Goal: Find contact information: Find contact information

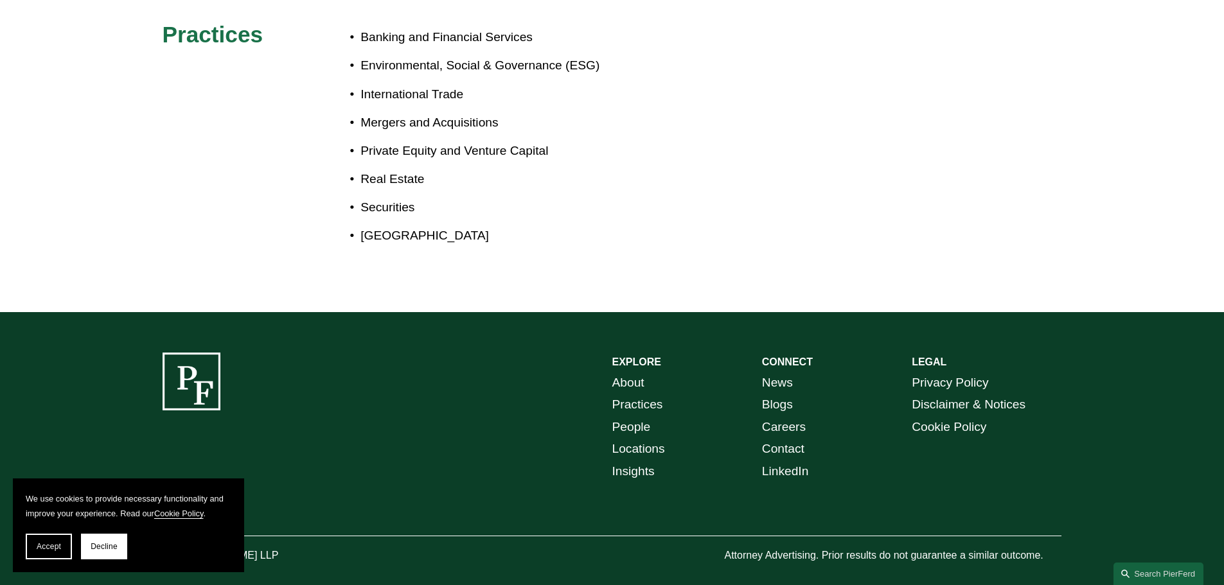
scroll to position [789, 0]
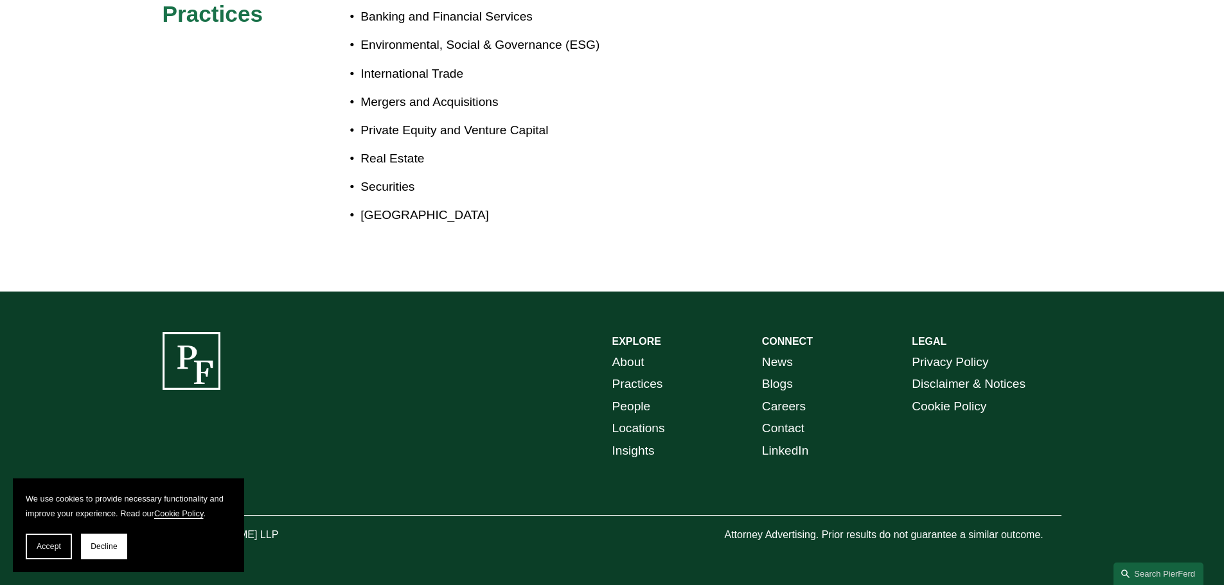
click at [637, 404] on link "People" at bounding box center [631, 407] width 39 height 22
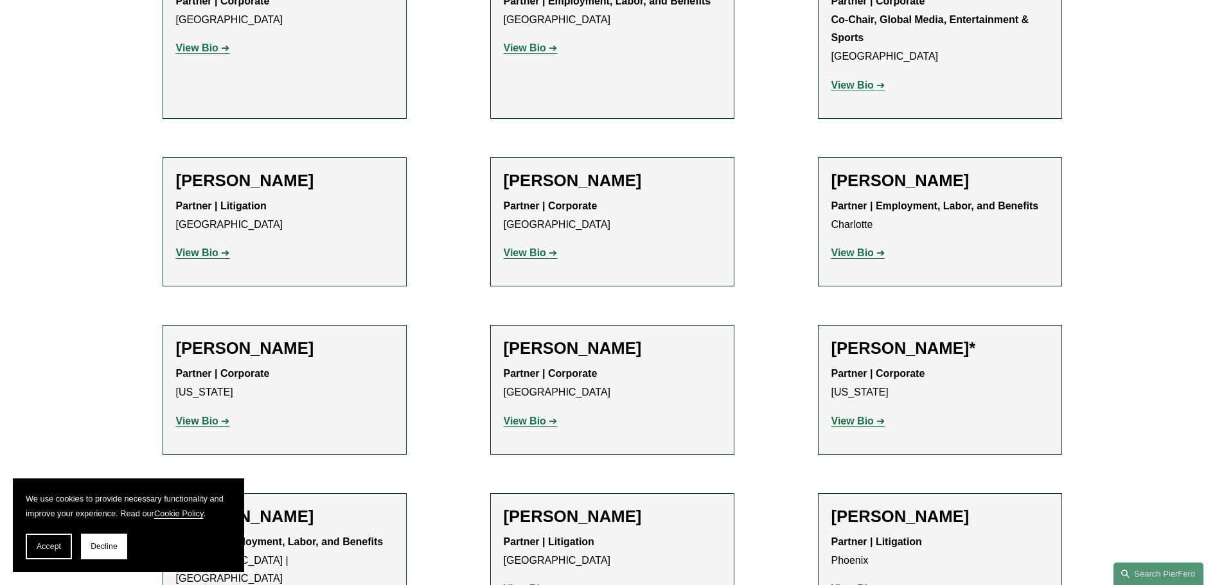
scroll to position [14716, 0]
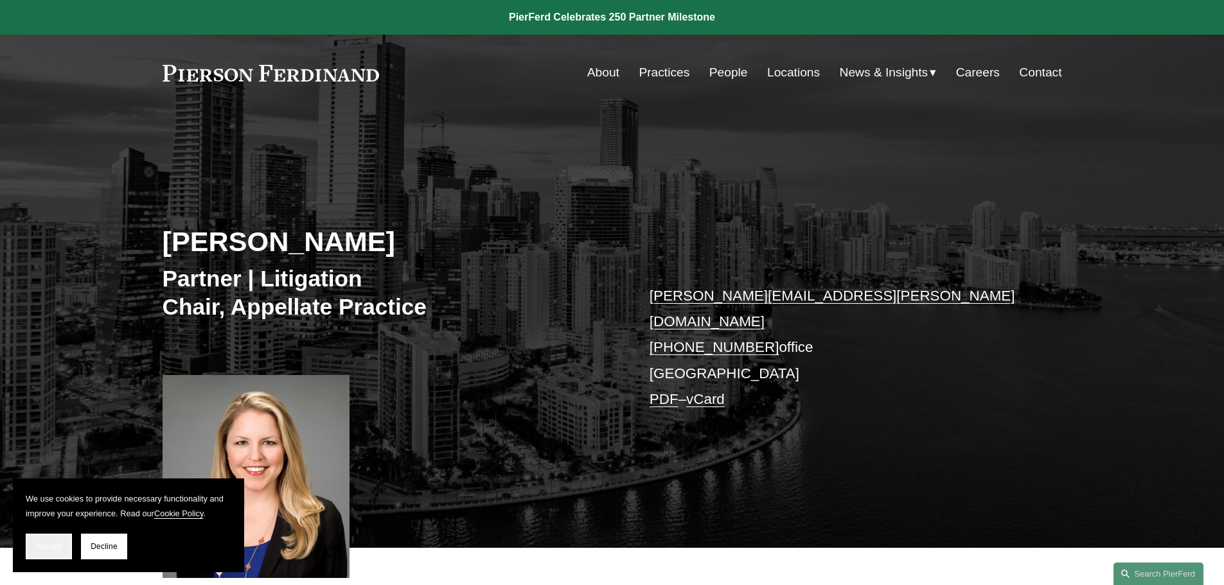
click at [51, 547] on span "Accept" at bounding box center [49, 546] width 24 height 9
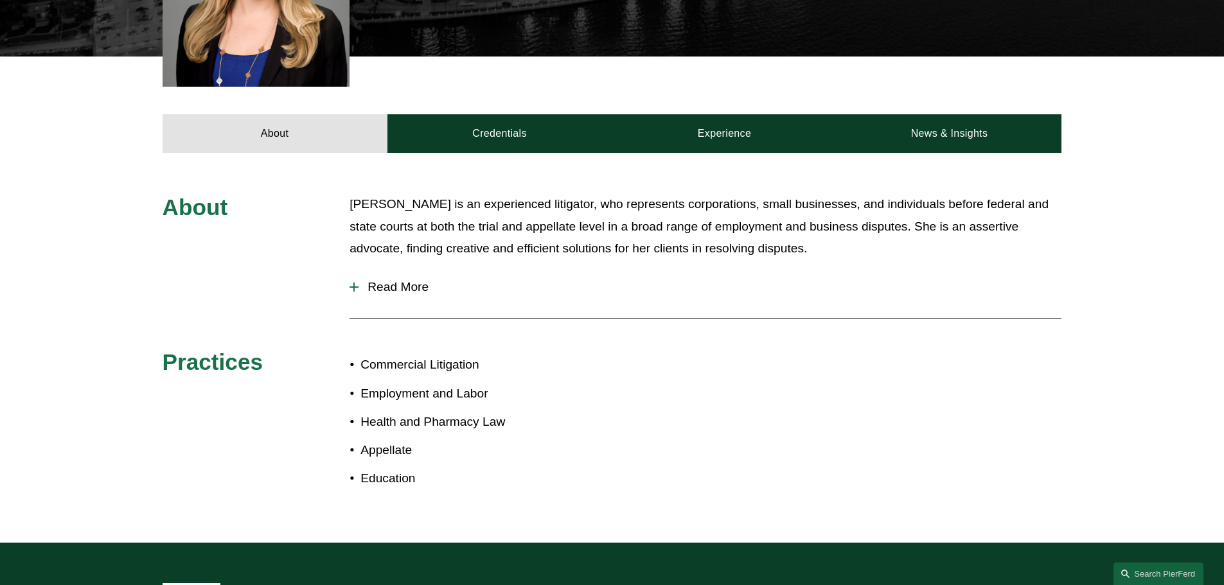
scroll to position [514, 0]
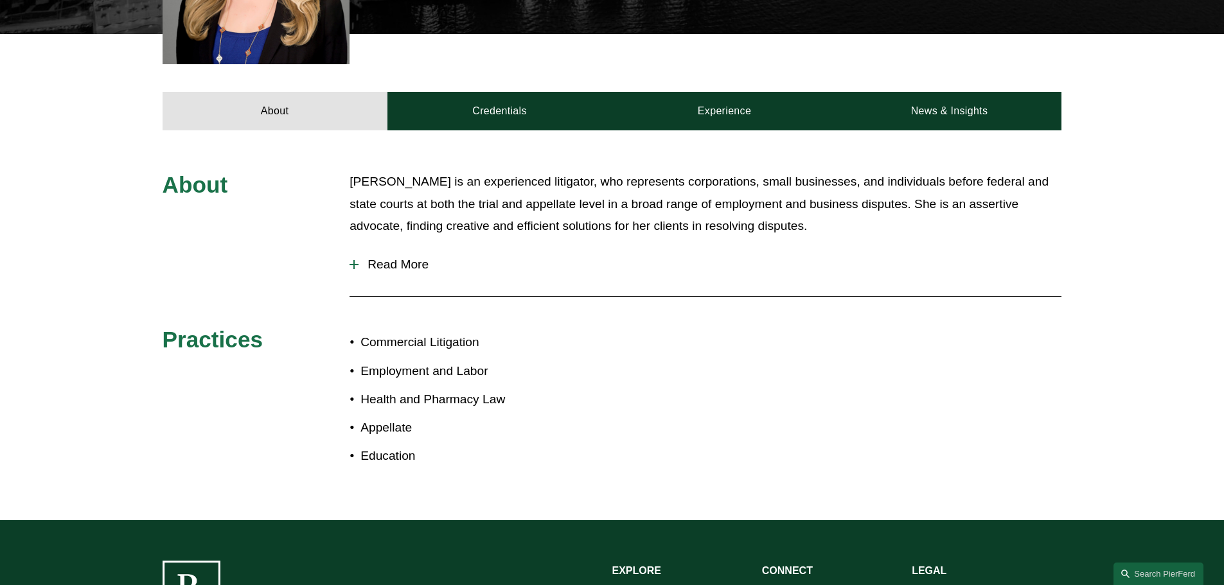
click at [355, 264] on div at bounding box center [354, 264] width 9 height 1
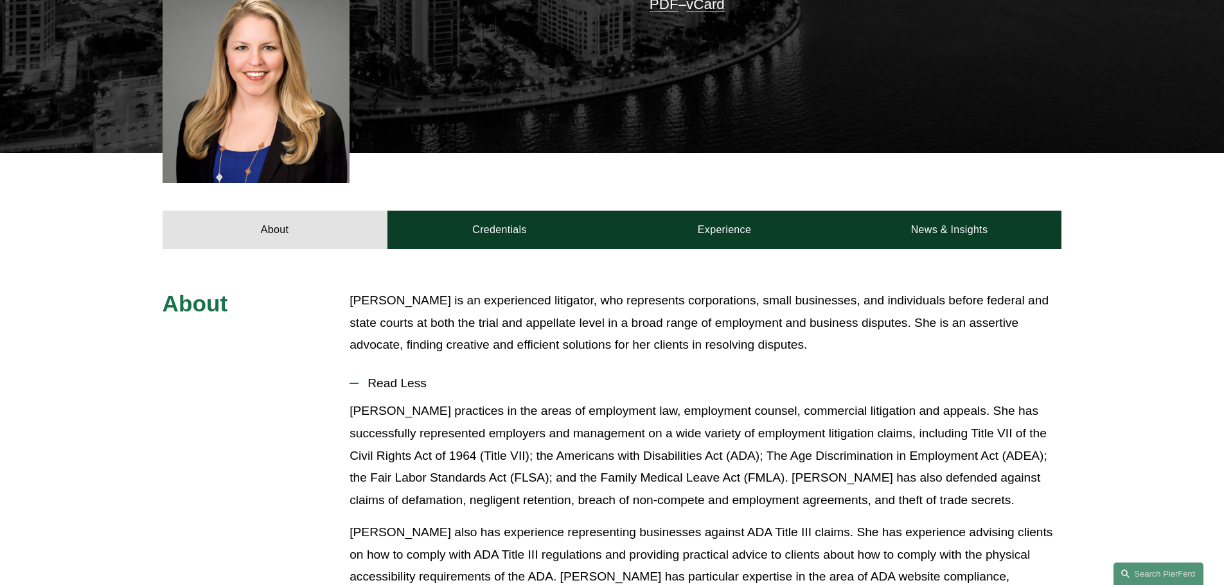
scroll to position [193, 0]
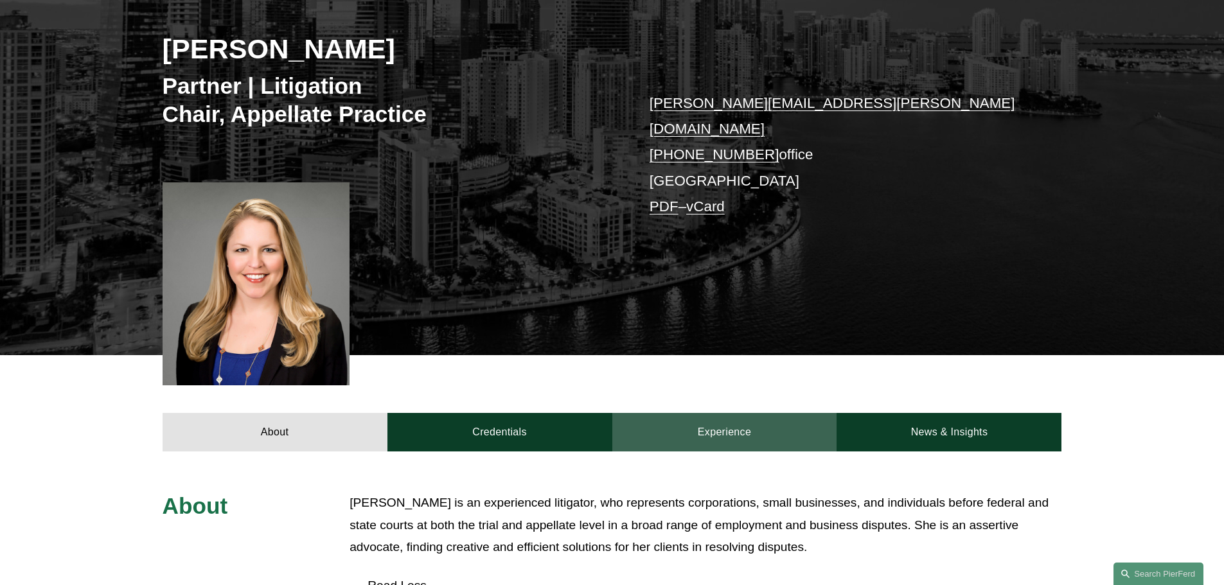
click at [737, 422] on link "Experience" at bounding box center [724, 432] width 225 height 39
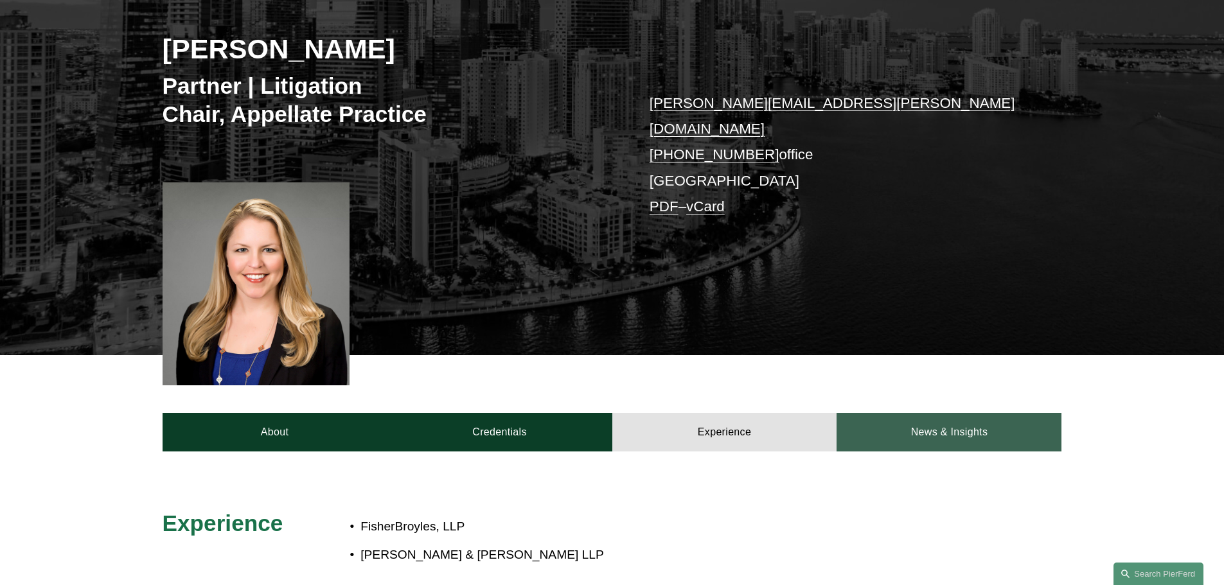
click at [880, 424] on link "News & Insights" at bounding box center [949, 432] width 225 height 39
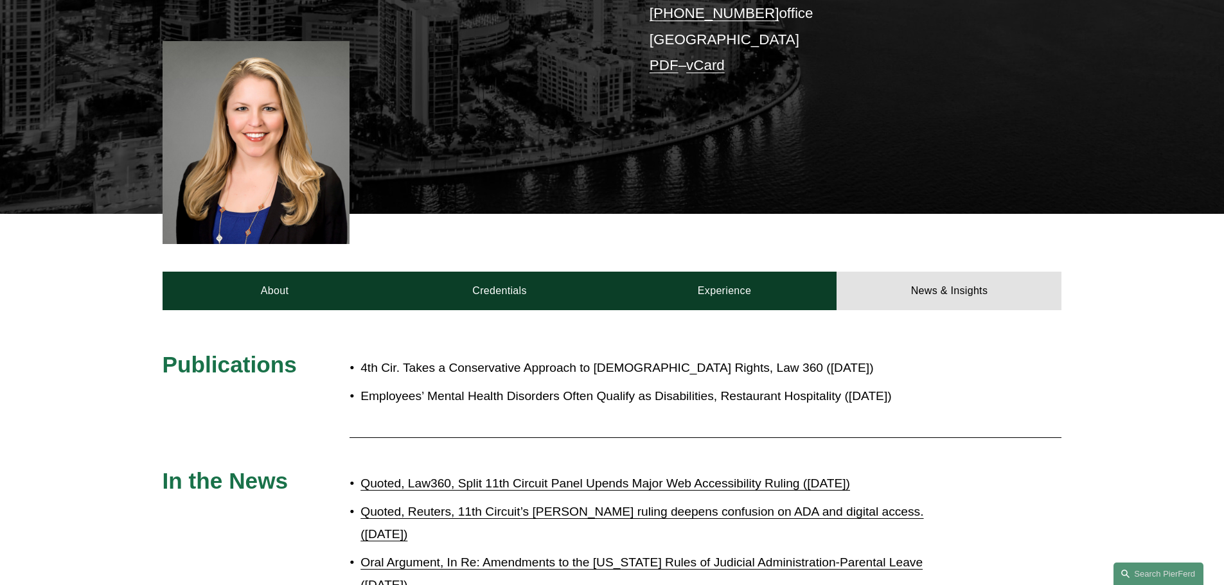
scroll to position [386, 0]
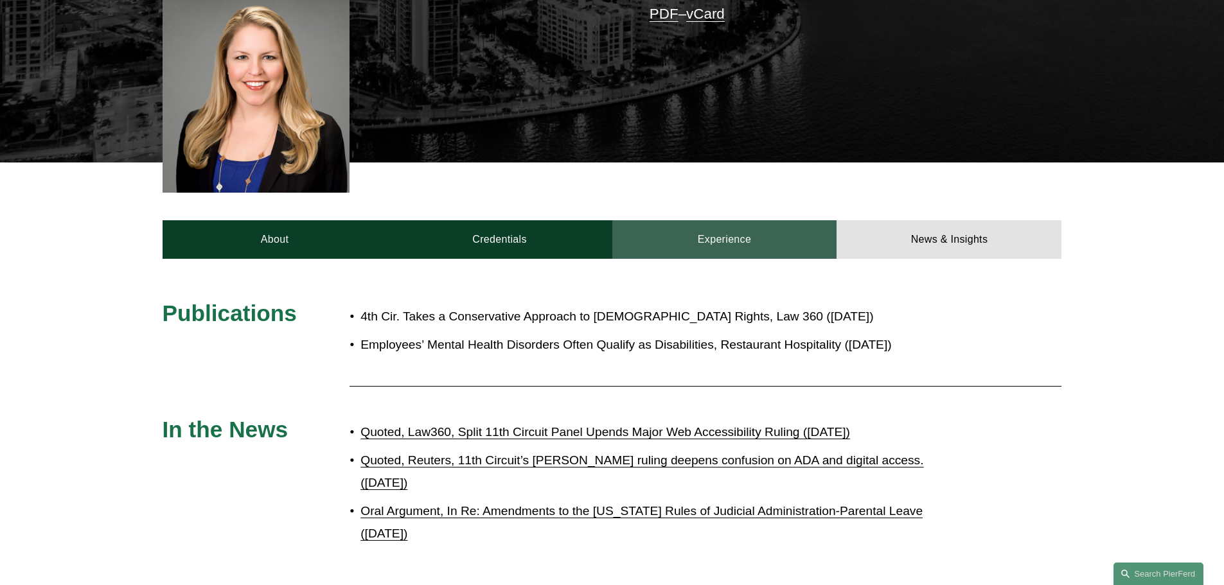
click at [766, 226] on link "Experience" at bounding box center [724, 239] width 225 height 39
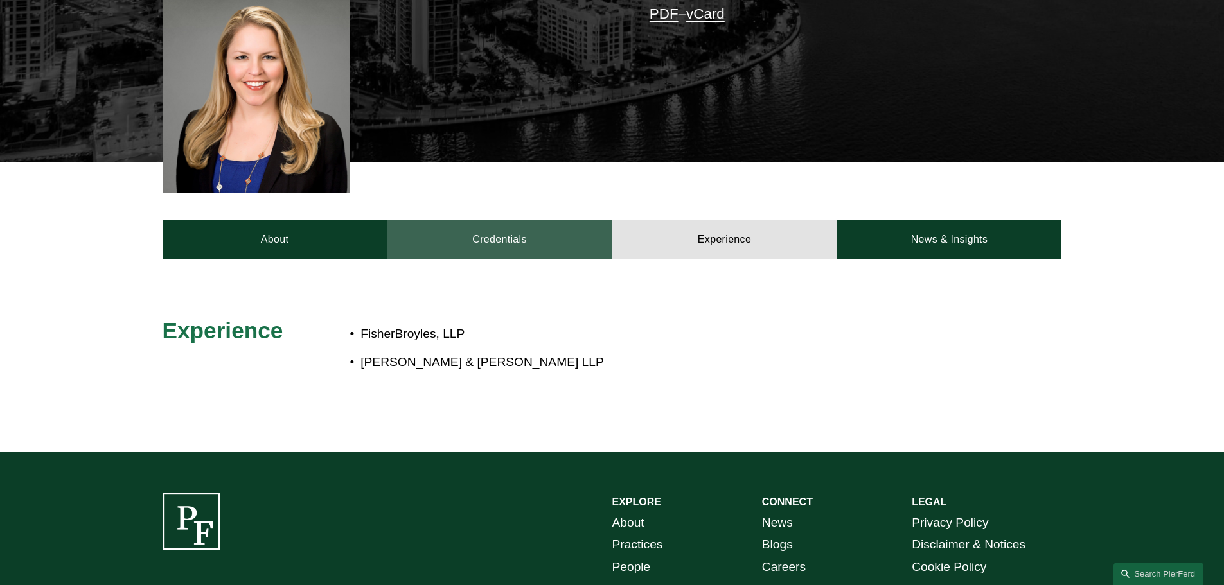
click at [515, 229] on link "Credentials" at bounding box center [500, 239] width 225 height 39
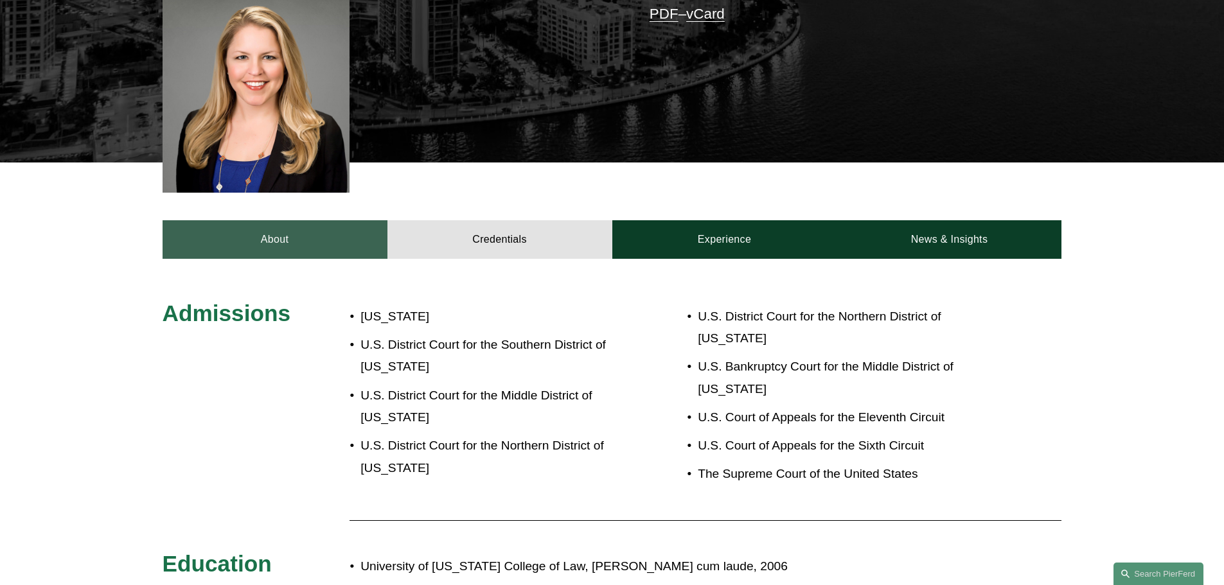
click at [261, 233] on link "About" at bounding box center [275, 239] width 225 height 39
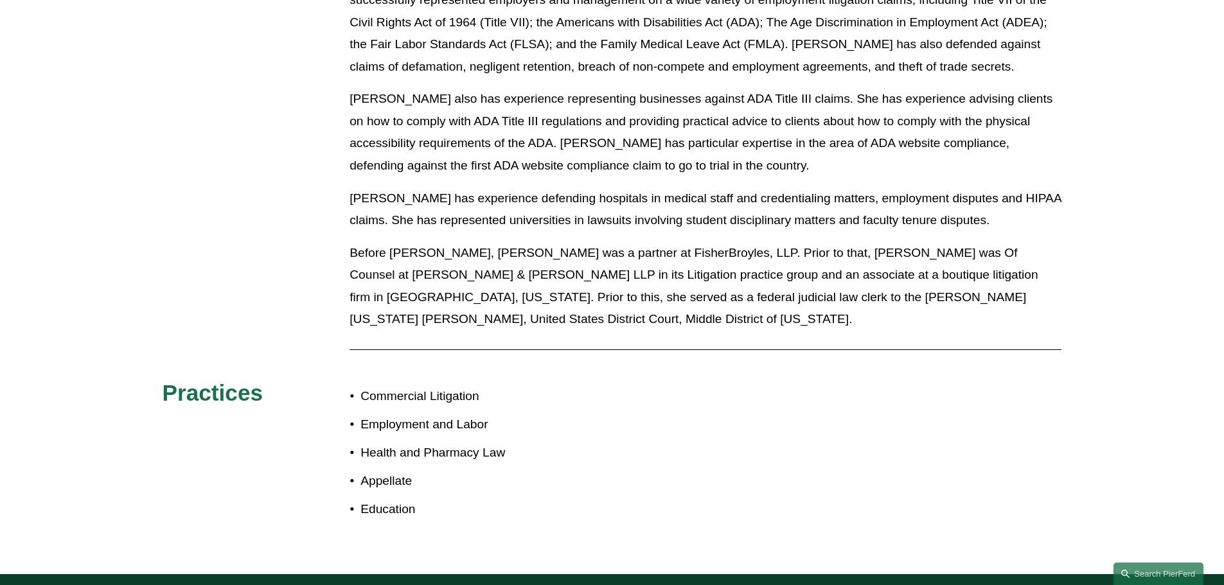
scroll to position [835, 0]
